Goal: Task Accomplishment & Management: Use online tool/utility

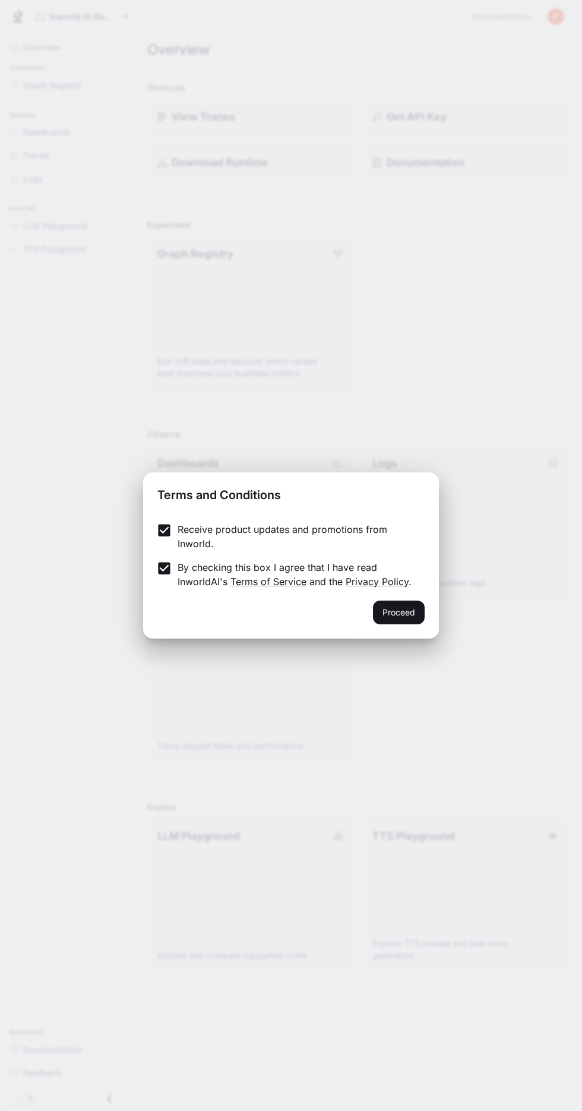
click at [404, 614] on button "Proceed" at bounding box center [399, 613] width 52 height 24
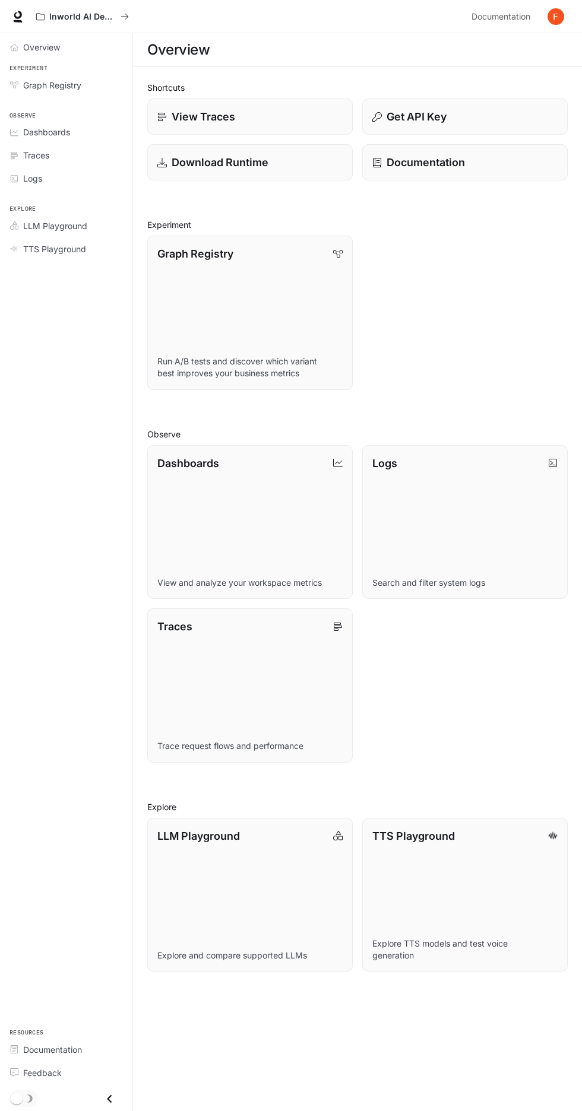
click at [88, 46] on div "Overview" at bounding box center [72, 47] width 99 height 12
click at [102, 49] on div "Overview" at bounding box center [72, 47] width 99 height 12
click at [93, 47] on div "Overview" at bounding box center [72, 47] width 99 height 12
click at [556, 19] on img "button" at bounding box center [555, 16] width 17 height 17
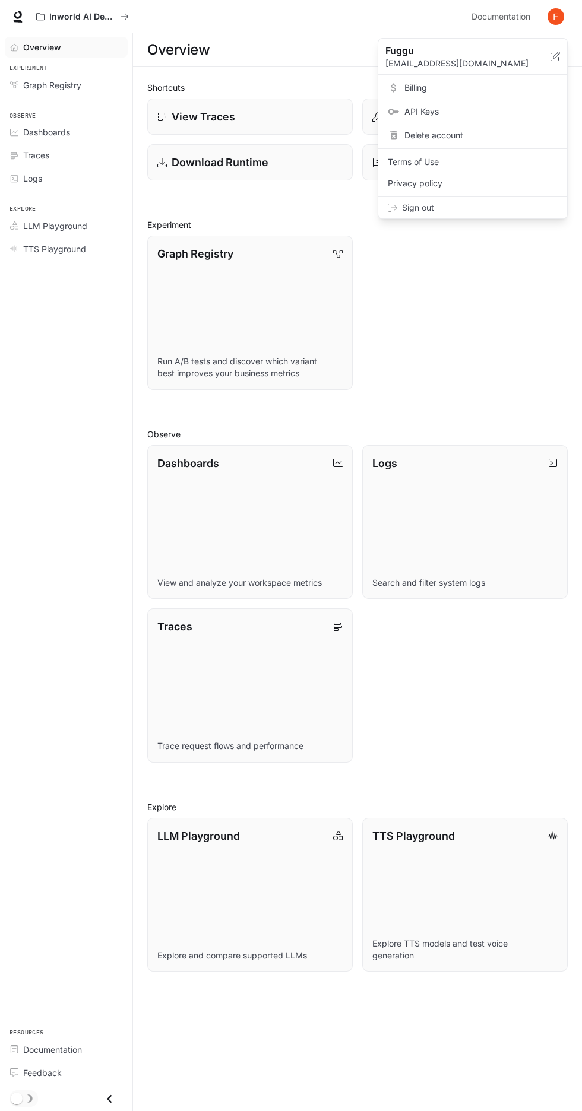
click at [490, 333] on div at bounding box center [291, 555] width 582 height 1111
click at [478, 328] on div "Graph Registry Run A/B tests and discover which variant best improves your busi…" at bounding box center [353, 308] width 430 height 164
click at [97, 84] on div "Graph Registry" at bounding box center [72, 85] width 99 height 12
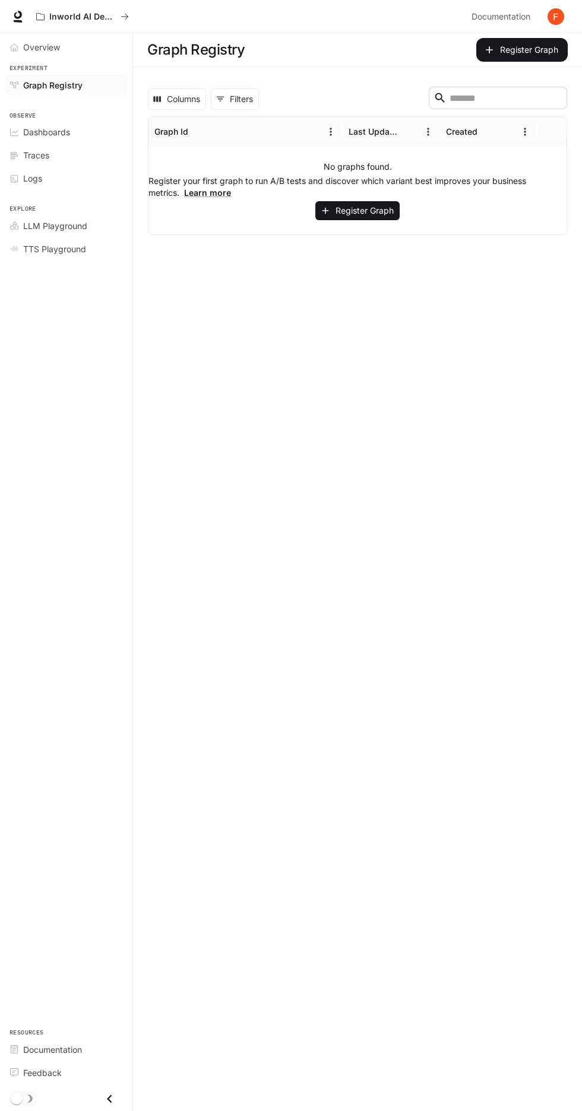
click at [378, 211] on button "Register Graph" at bounding box center [357, 211] width 84 height 20
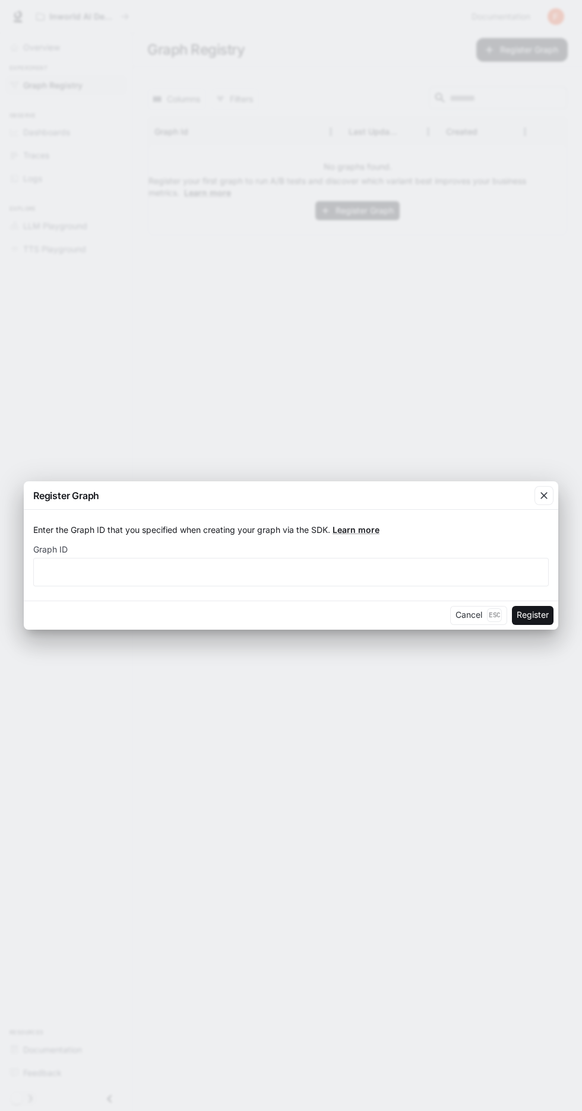
click at [467, 616] on button "Cancel Esc" at bounding box center [478, 615] width 57 height 19
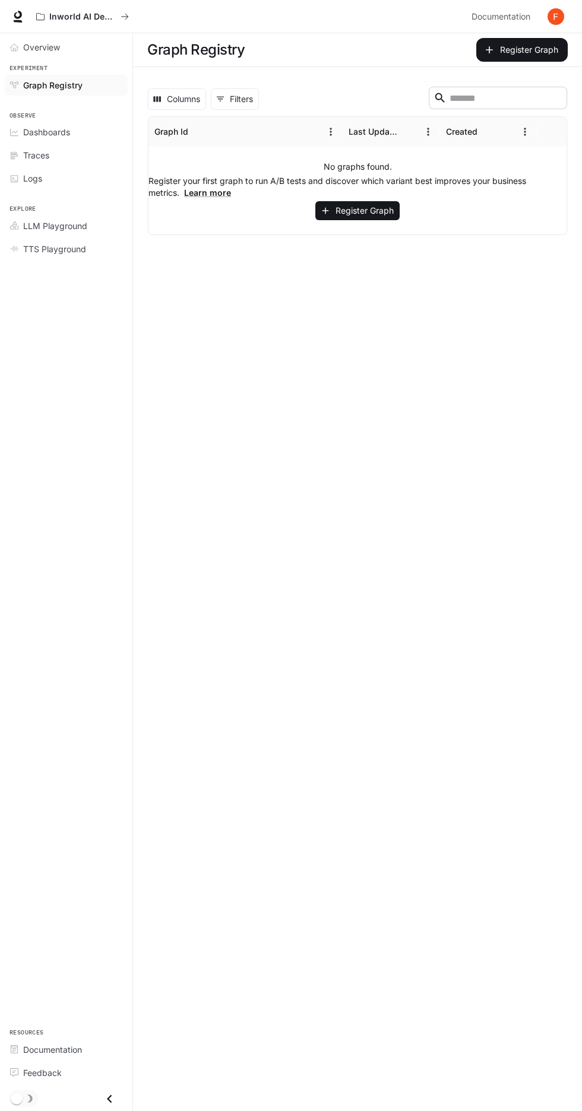
click at [88, 177] on div "Logs" at bounding box center [72, 178] width 99 height 12
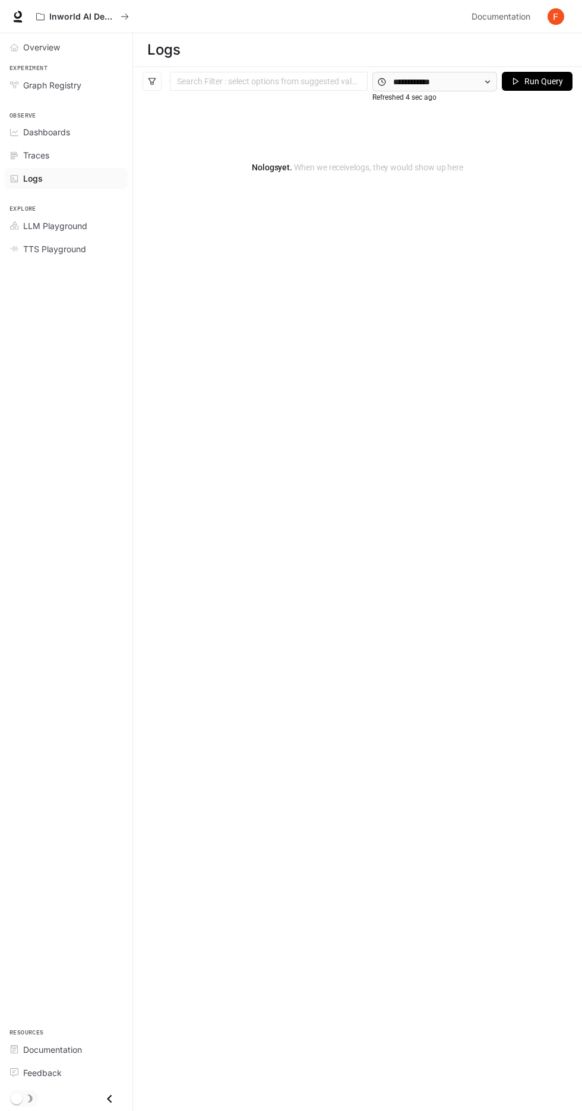
click at [92, 50] on div "Overview" at bounding box center [72, 47] width 99 height 12
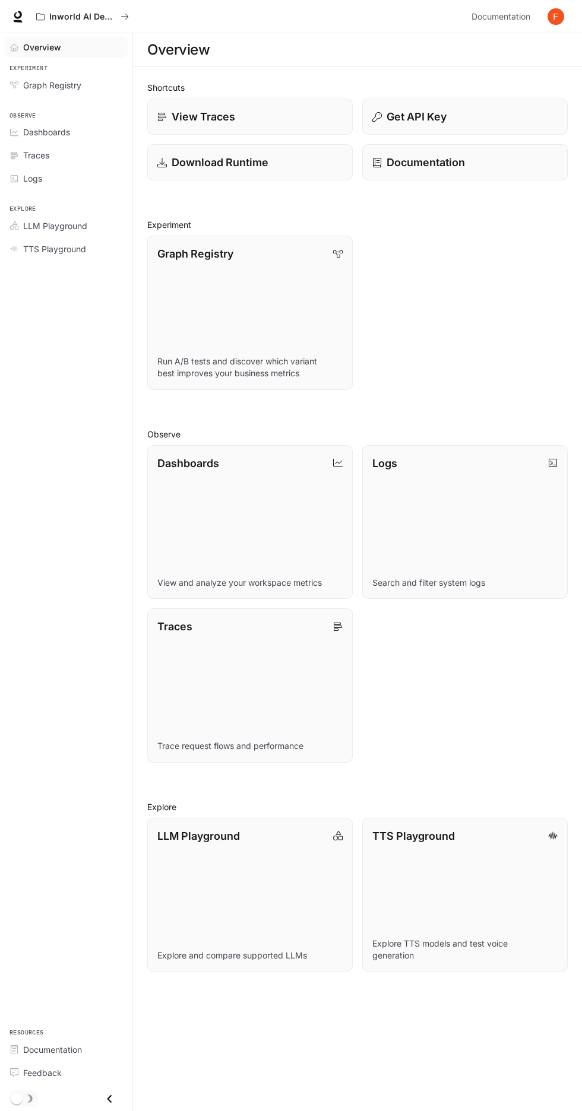
click at [303, 122] on div "View Traces" at bounding box center [249, 117] width 185 height 16
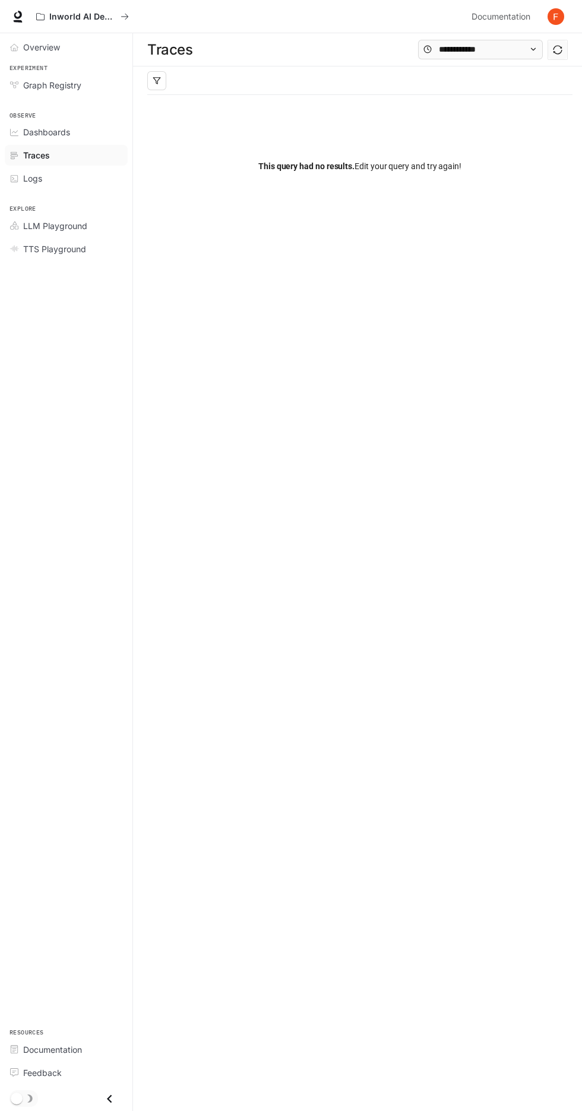
click at [106, 53] on div "Overview" at bounding box center [72, 47] width 99 height 12
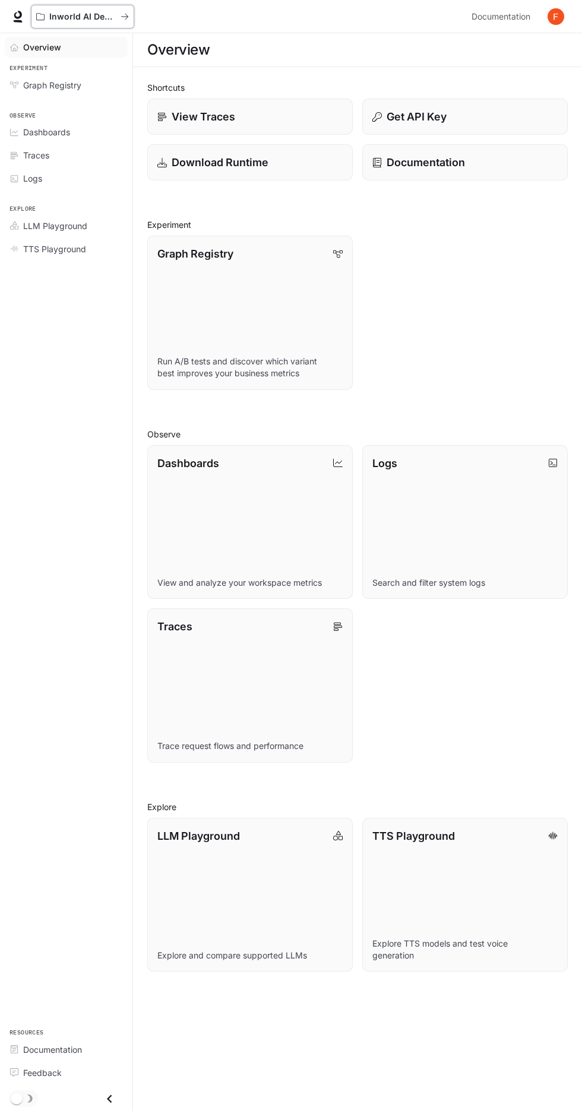
click at [101, 21] on p "Inworld AI Demos" at bounding box center [82, 17] width 66 height 10
click at [103, 16] on p "Inworld AI Demos" at bounding box center [82, 17] width 66 height 10
click at [116, 1099] on icon "Close drawer" at bounding box center [109, 1099] width 16 height 16
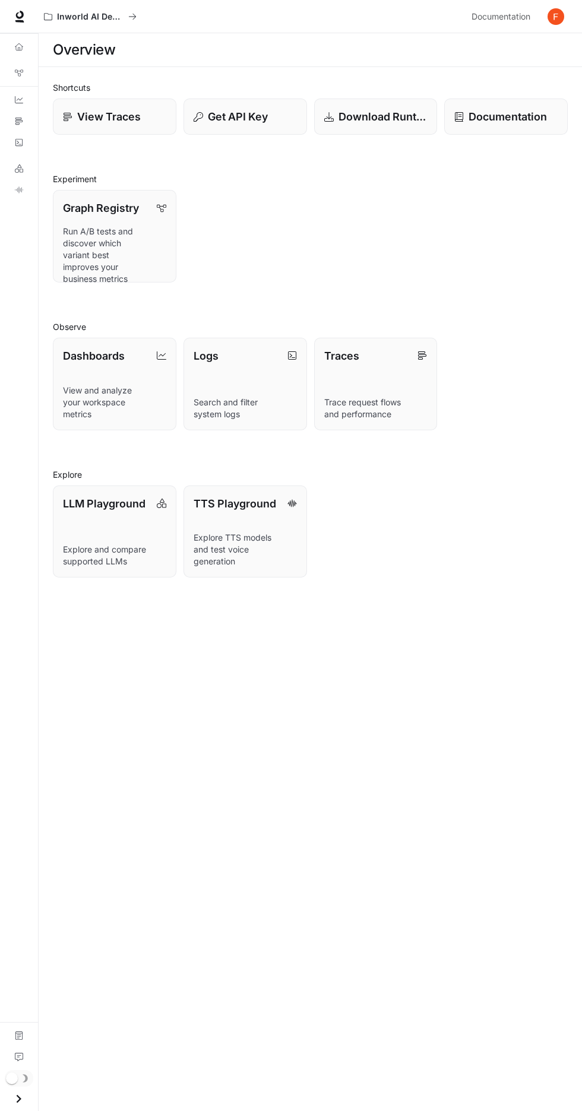
click at [19, 190] on icon "TTS Playground" at bounding box center [19, 189] width 8 height 7
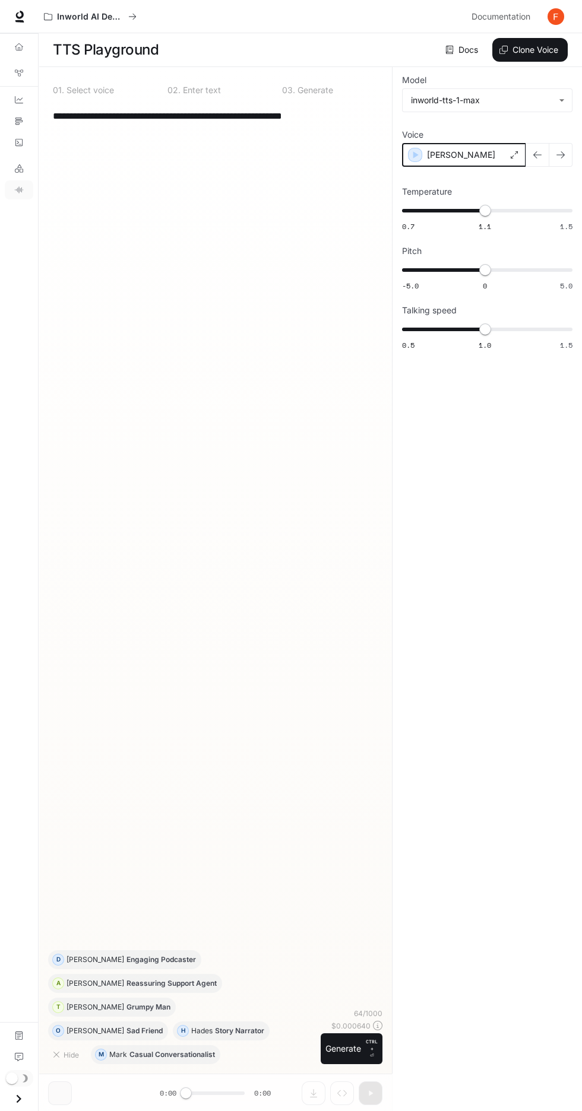
click at [414, 155] on icon "button" at bounding box center [415, 154] width 5 height 7
click at [415, 582] on div "**********" at bounding box center [487, 589] width 190 height 1045
click at [501, 101] on body "**********" at bounding box center [291, 556] width 582 height 1112
click at [503, 133] on li "inworld-tts-1" at bounding box center [486, 127] width 163 height 20
type input "**********"
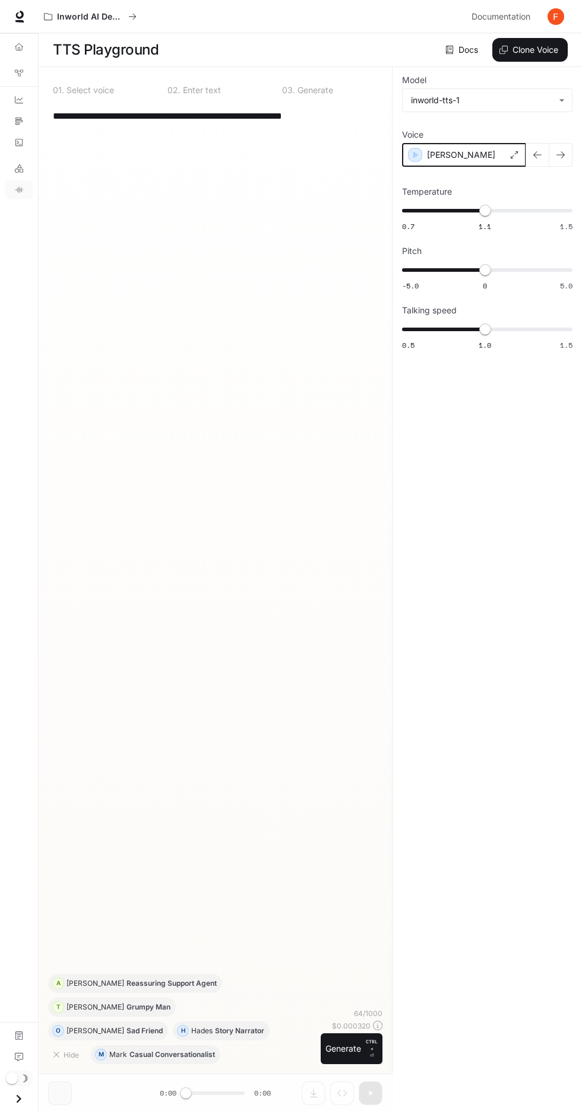
click at [414, 155] on icon "button" at bounding box center [415, 154] width 5 height 7
click at [26, 100] on link "Dashboards" at bounding box center [19, 99] width 28 height 19
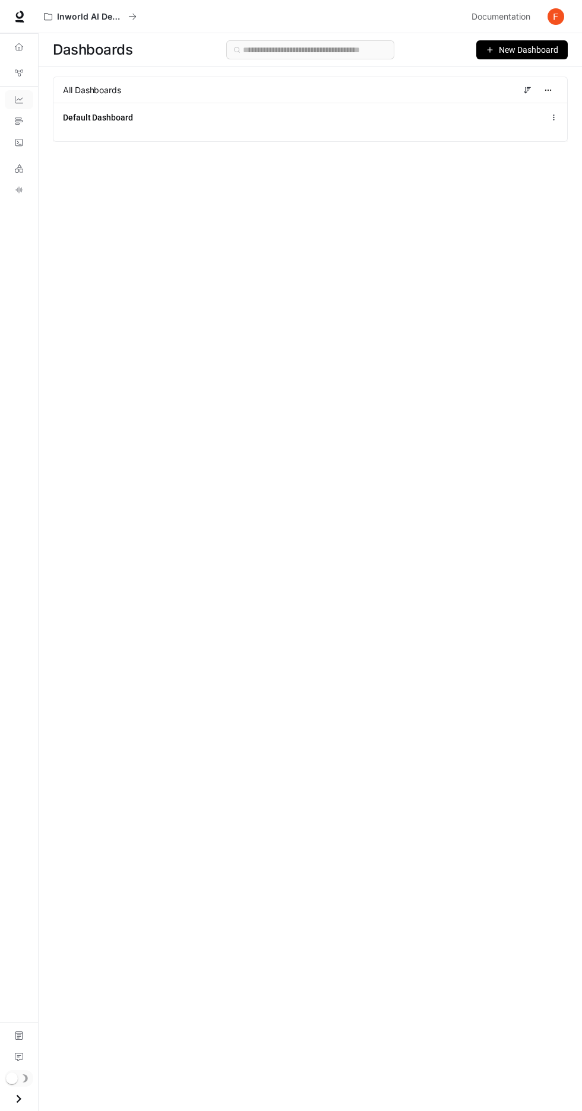
click at [520, 50] on span "New Dashboard" at bounding box center [528, 49] width 59 height 13
click at [526, 81] on div "Create dashboard" at bounding box center [508, 75] width 99 height 13
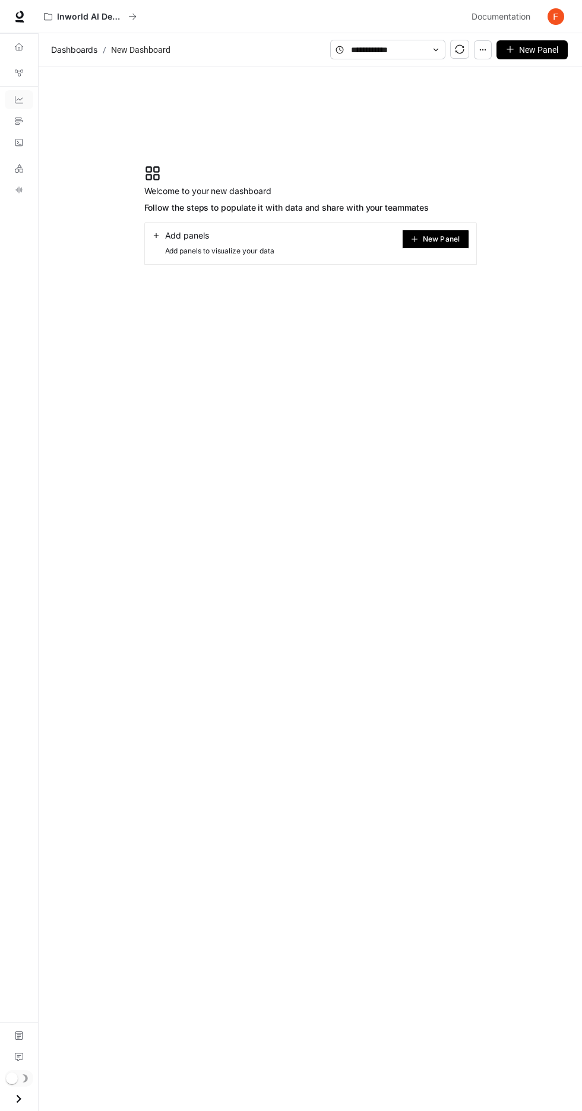
click at [453, 239] on span "New Panel" at bounding box center [441, 239] width 37 height 6
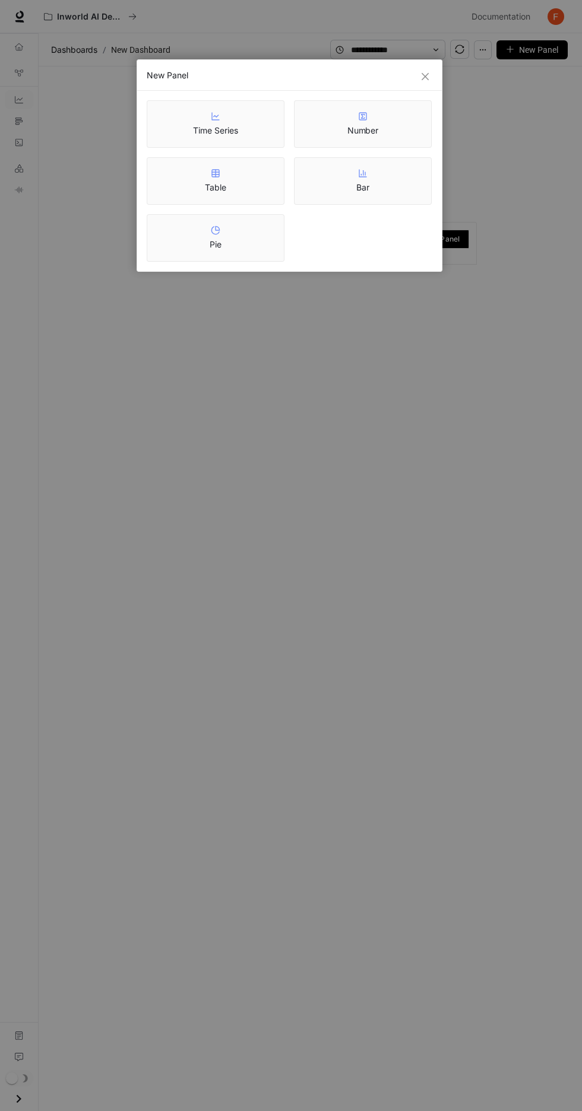
click at [433, 346] on div "New Panel Time Series Number Table Bar Pie" at bounding box center [291, 555] width 582 height 1111
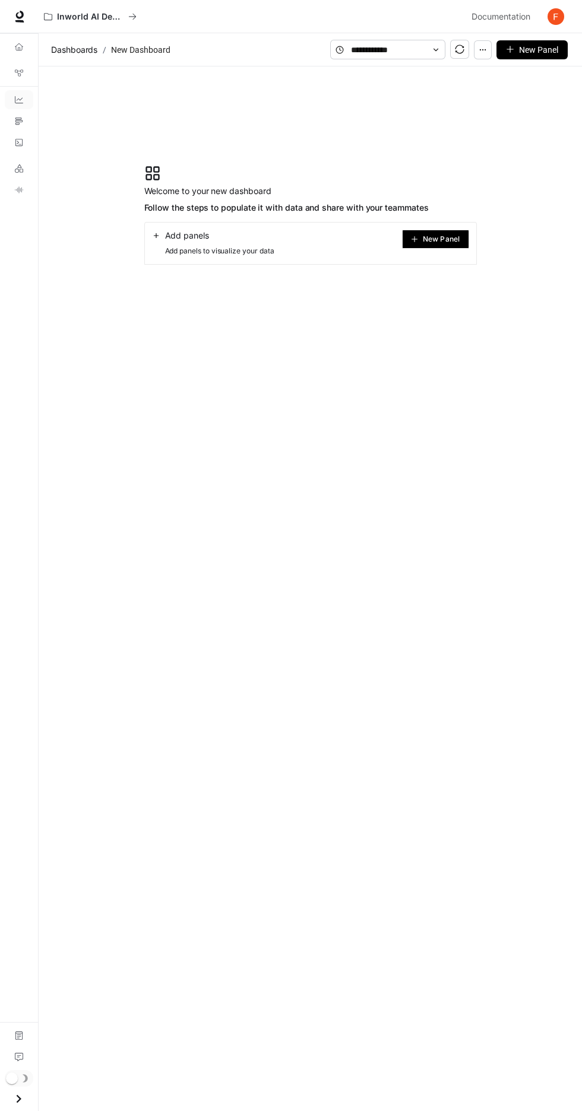
click at [19, 47] on icon "Overview" at bounding box center [19, 47] width 8 height 8
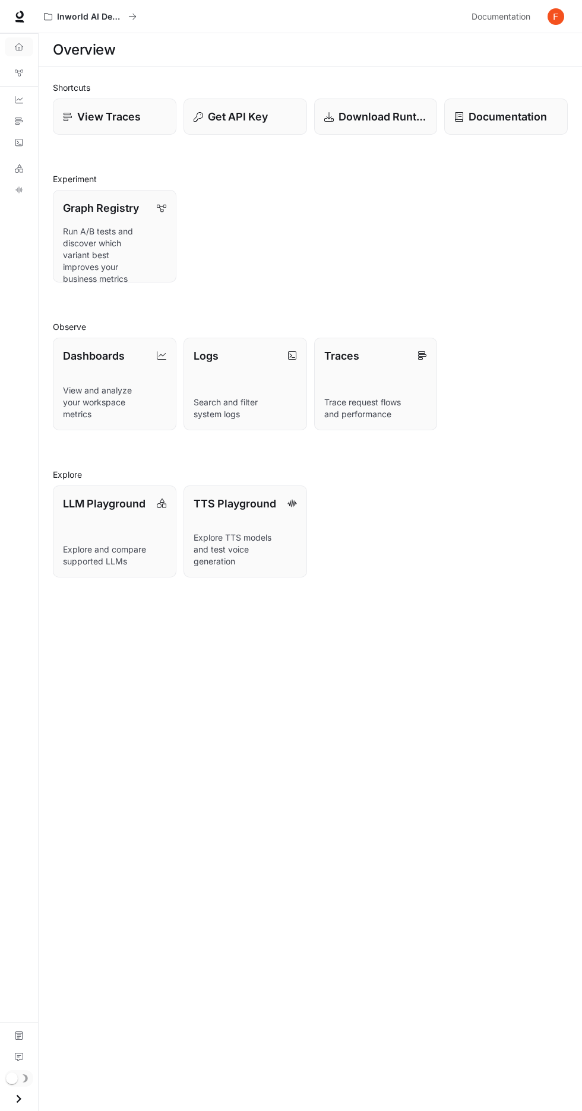
click at [19, 47] on icon "Overview" at bounding box center [19, 47] width 8 height 8
